Goal: Task Accomplishment & Management: Manage account settings

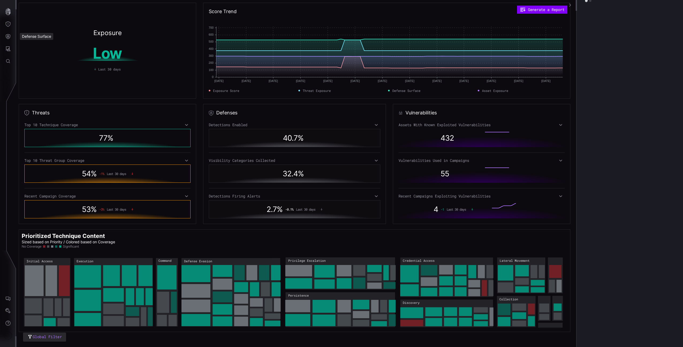
click at [3, 39] on button "Defense Surface" at bounding box center [8, 36] width 16 height 12
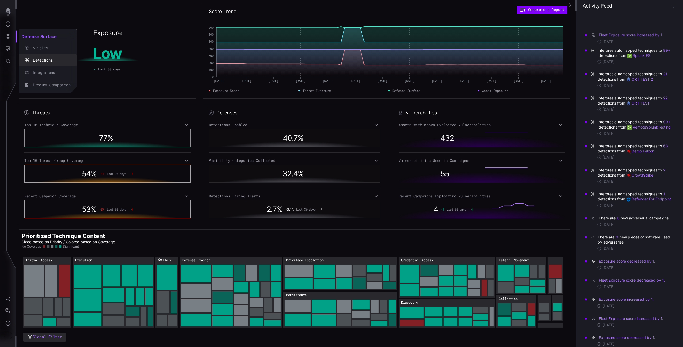
click at [50, 62] on div "Detections" at bounding box center [50, 60] width 40 height 7
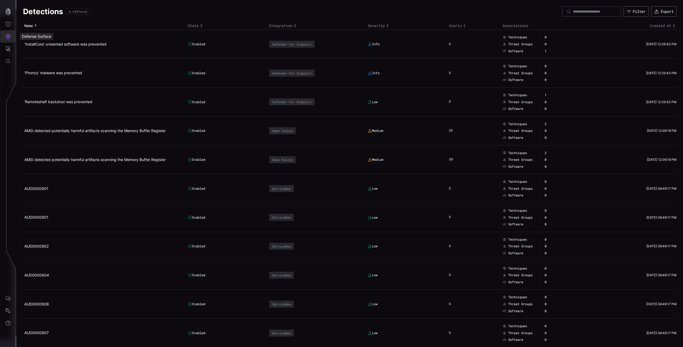
click at [11, 32] on button "Defense Surface" at bounding box center [8, 36] width 16 height 12
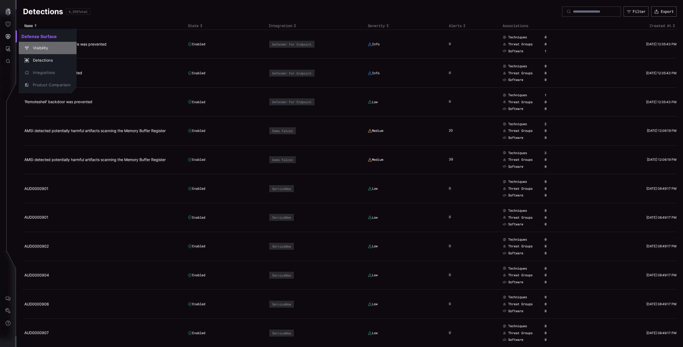
click at [44, 45] on div "Visibility" at bounding box center [50, 48] width 40 height 7
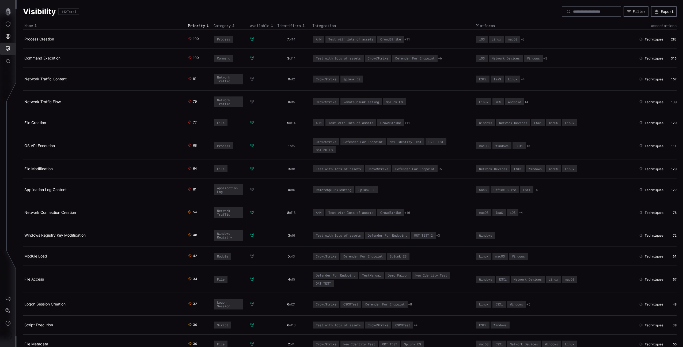
click at [7, 49] on icon "Attack Surface" at bounding box center [8, 48] width 5 height 5
click at [35, 60] on div "Vulnerabilities" at bounding box center [44, 60] width 28 height 7
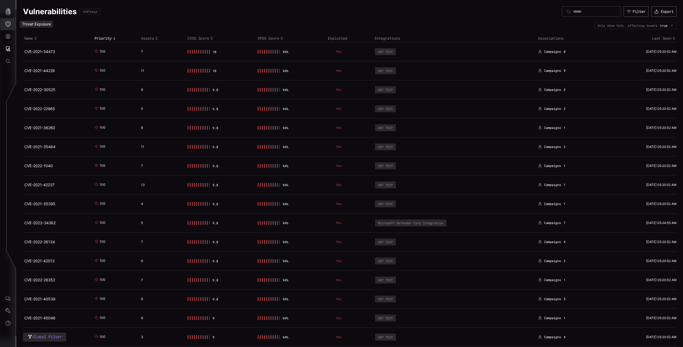
click at [7, 22] on icon "Threat Exposure" at bounding box center [7, 23] width 5 height 5
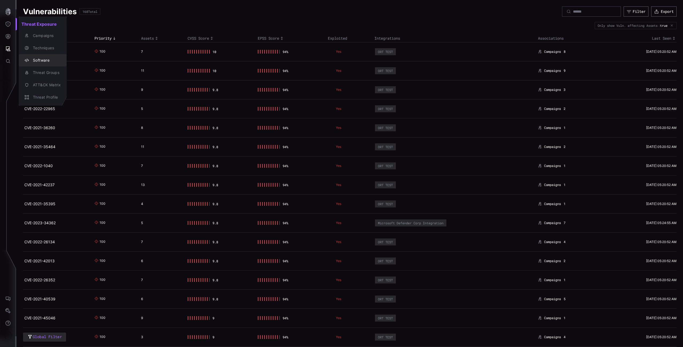
click at [48, 63] on div "Software" at bounding box center [45, 60] width 31 height 7
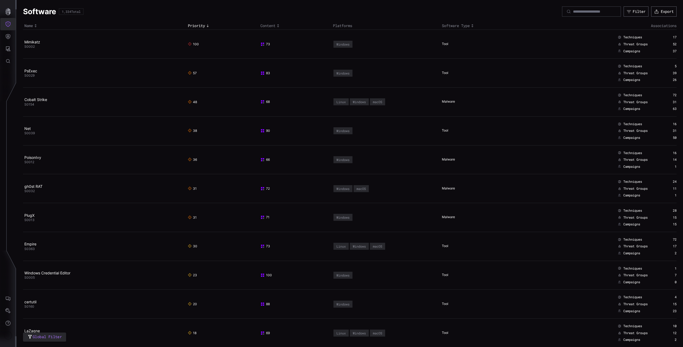
click at [9, 25] on icon "Threat Exposure" at bounding box center [8, 23] width 5 height 5
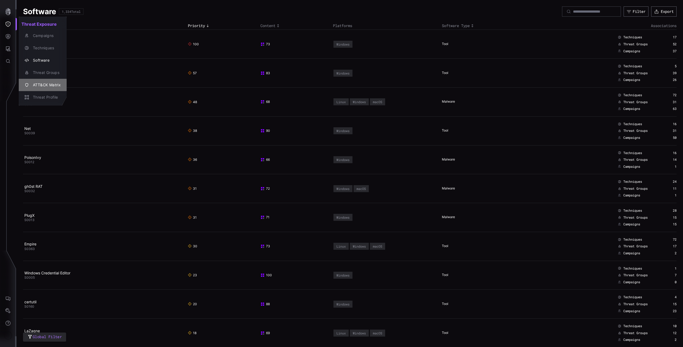
click at [57, 83] on div "ATT&CK Matrix" at bounding box center [45, 85] width 31 height 7
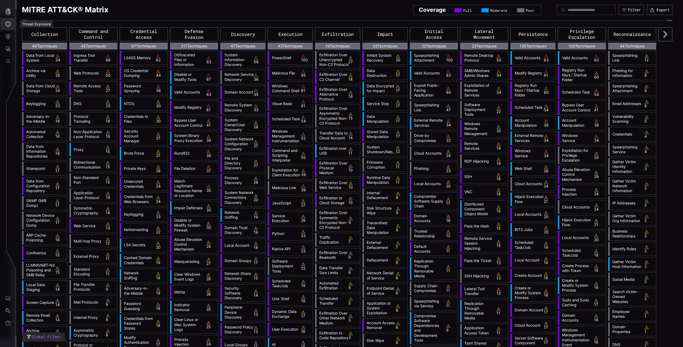
click at [4, 29] on button "Threat Exposure" at bounding box center [8, 24] width 16 height 12
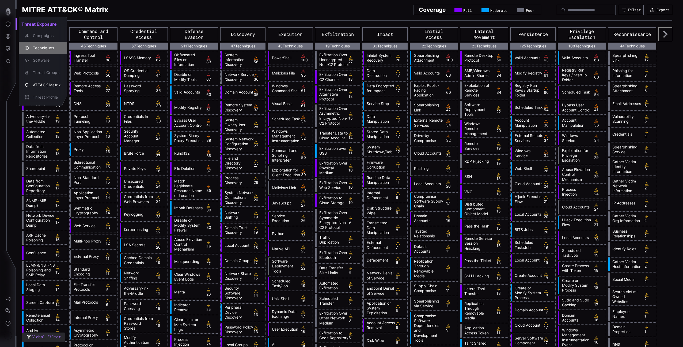
click at [35, 42] on button "Techniques" at bounding box center [43, 48] width 48 height 12
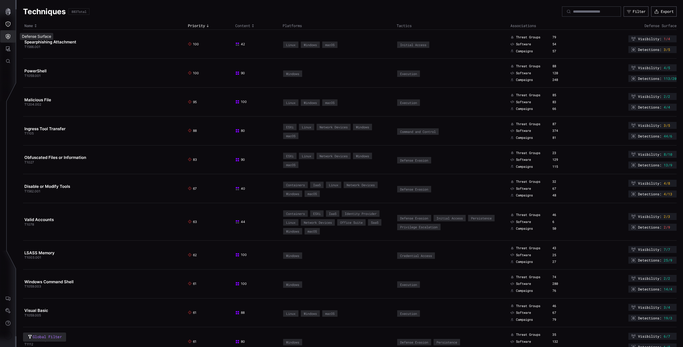
click at [5, 34] on button "Defense Surface" at bounding box center [8, 36] width 16 height 12
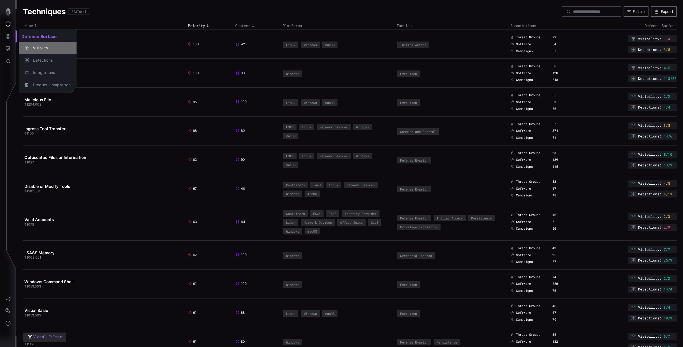
click at [40, 51] on div "Visibility" at bounding box center [50, 48] width 40 height 7
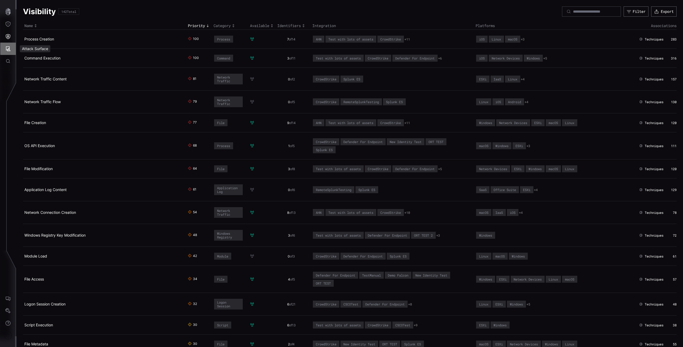
click at [12, 52] on button "Attack Surface" at bounding box center [8, 49] width 16 height 12
click at [27, 59] on icon "button" at bounding box center [27, 60] width 4 height 4
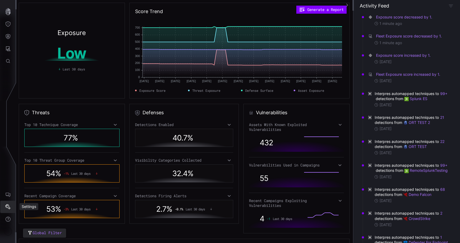
click at [9, 208] on icon "Settings" at bounding box center [7, 206] width 5 height 5
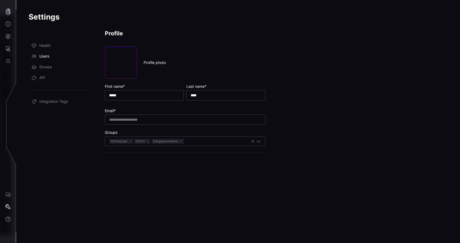
click at [49, 60] on link "Users" at bounding box center [61, 56] width 64 height 11
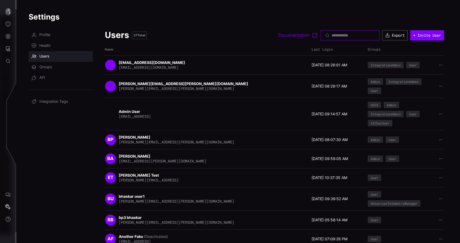
click at [332, 33] on input at bounding box center [350, 35] width 37 height 5
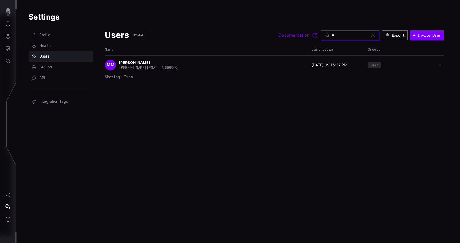
type input "*"
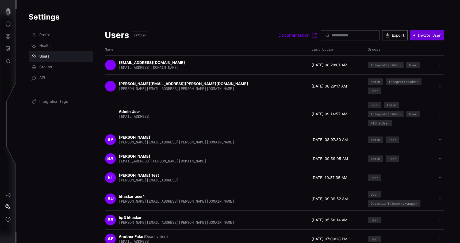
click at [426, 33] on button "+ Invite User" at bounding box center [427, 35] width 34 height 10
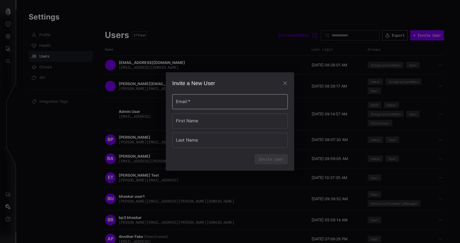
click at [217, 102] on input "Email   *" at bounding box center [230, 101] width 116 height 15
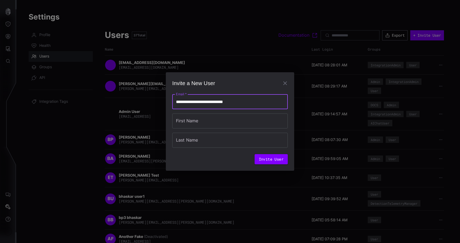
type input "**********"
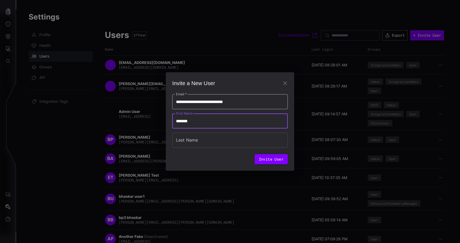
type input "*******"
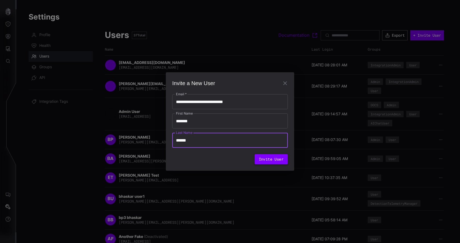
type input "******"
click at [265, 161] on button "Invite User" at bounding box center [271, 159] width 33 height 10
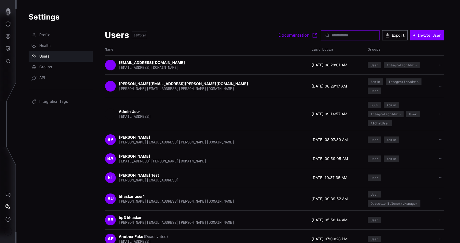
click at [332, 35] on input at bounding box center [350, 35] width 37 height 5
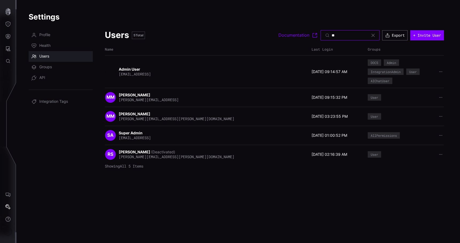
type input "**"
click at [139, 114] on strong "Michael Maurer" at bounding box center [135, 114] width 32 height 5
click at [446, 116] on div "Profile Health Users Groups API Integration Tags Users 5 Total Documentation **…" at bounding box center [239, 135] width 420 height 211
click at [443, 117] on button "button" at bounding box center [441, 116] width 7 height 5
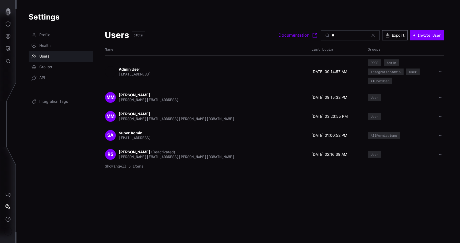
click at [334, 67] on div "Admin User admin@customer1.local 09/18/25 09:14:57 AM DOCS Admin IntegrationAdm…" at bounding box center [274, 71] width 339 height 25
click at [371, 35] on icon at bounding box center [373, 35] width 4 height 4
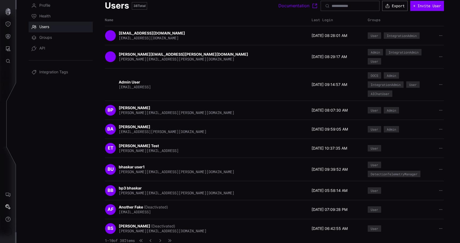
scroll to position [30, 0]
click at [162, 239] on icon "button" at bounding box center [160, 240] width 4 height 4
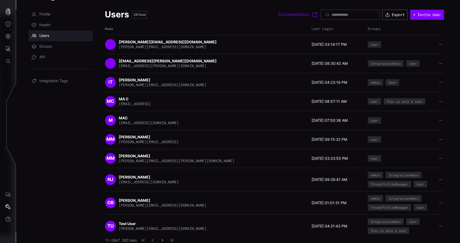
click at [164, 240] on icon "button" at bounding box center [162, 239] width 3 height 3
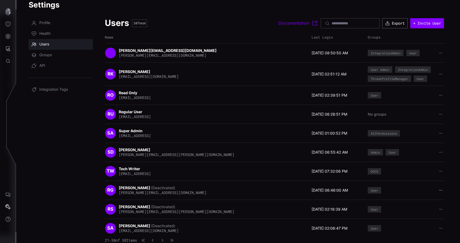
click at [439, 190] on icon "button" at bounding box center [440, 190] width 3 height 1
click at [182, 231] on div "SA Shafeen Alam (Deactivated) salam@interpressecurity.com" at bounding box center [207, 228] width 204 height 11
click at [164, 238] on icon "button" at bounding box center [163, 240] width 4 height 4
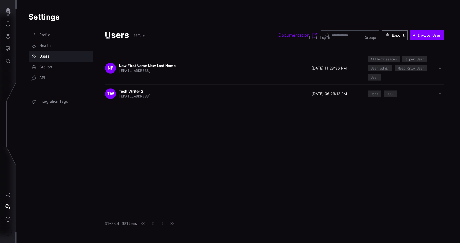
scroll to position [0, 0]
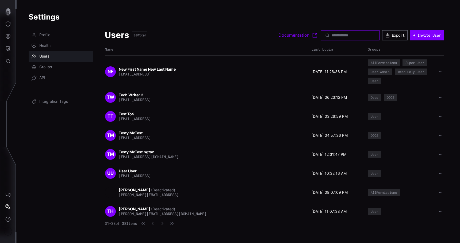
click at [359, 34] on input at bounding box center [350, 35] width 37 height 5
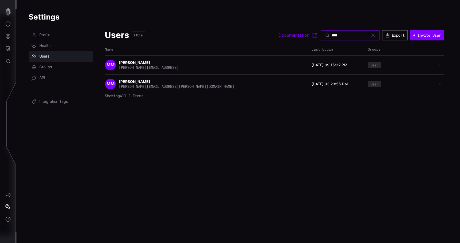
type input "****"
click at [441, 84] on icon "button" at bounding box center [440, 84] width 3 height 1
click at [428, 92] on div "Change password" at bounding box center [424, 93] width 32 height 5
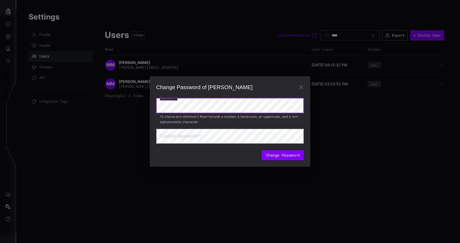
click at [460, 107] on com-1password-button at bounding box center [460, 121] width 0 height 243
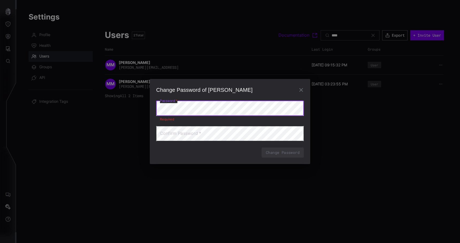
click at [460, 108] on com-1password-button at bounding box center [460, 121] width 0 height 243
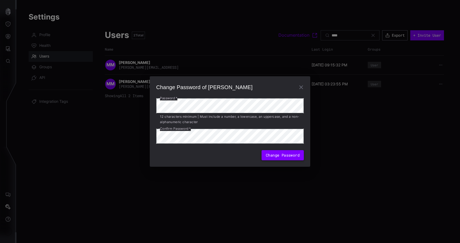
click at [271, 155] on button "Change Password" at bounding box center [283, 155] width 42 height 10
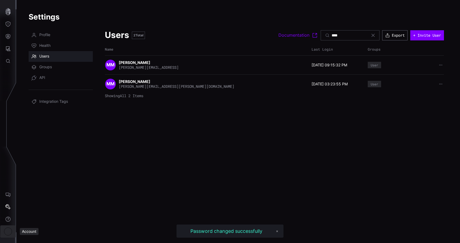
click at [10, 231] on div "Account" at bounding box center [8, 231] width 8 height 8
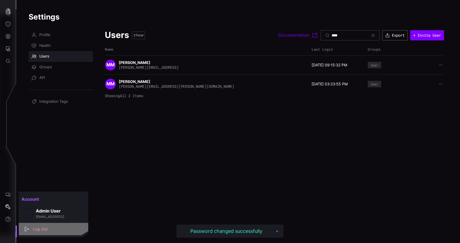
click at [37, 228] on div "Log Out" at bounding box center [56, 229] width 52 height 7
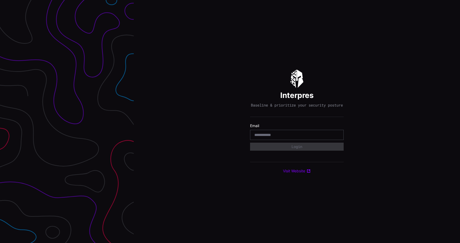
type input "**********"
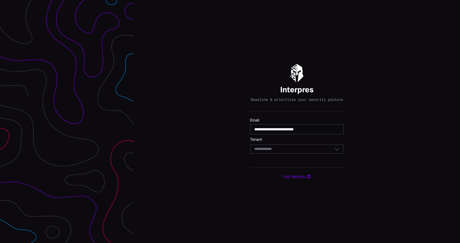
click at [274, 152] on body "**********" at bounding box center [230, 121] width 460 height 243
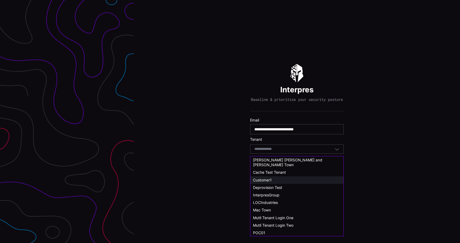
click at [271, 178] on span "Customer1" at bounding box center [262, 180] width 19 height 5
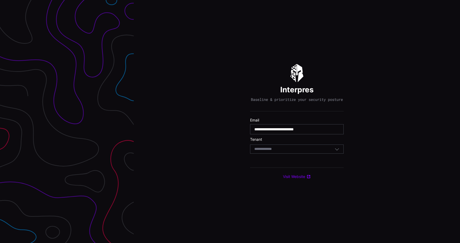
click at [276, 154] on div "Select Tenant" at bounding box center [297, 148] width 94 height 9
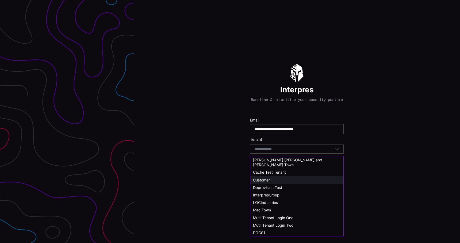
click at [269, 178] on div "Customer1" at bounding box center [297, 180] width 88 height 5
